Goal: Navigation & Orientation: Find specific page/section

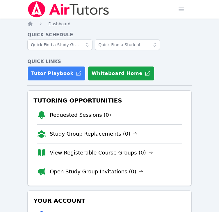
scroll to position [108, 0]
